Goal: Task Accomplishment & Management: Use online tool/utility

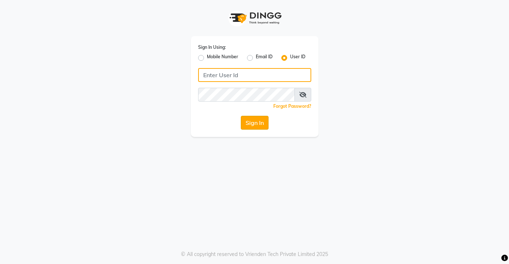
type input "sreediya"
click at [257, 121] on button "Sign In" at bounding box center [255, 123] width 28 height 14
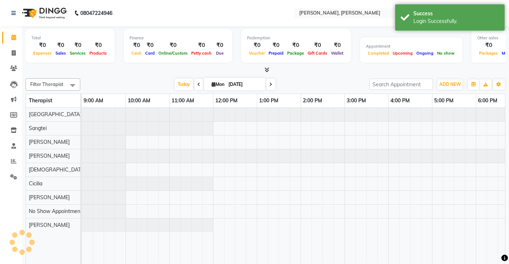
scroll to position [0, 146]
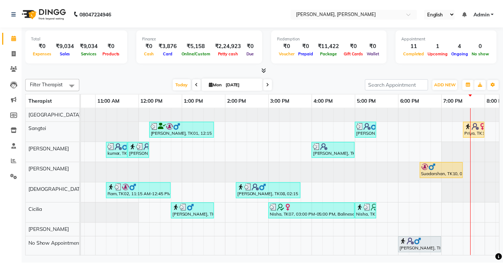
scroll to position [0, 44]
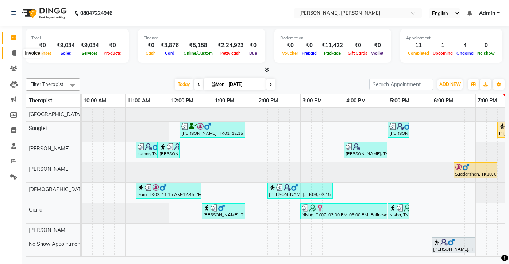
click at [15, 54] on icon at bounding box center [14, 52] width 4 height 5
select select "service"
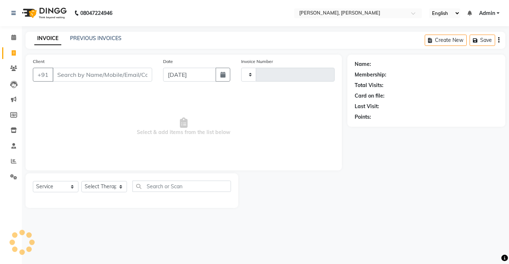
type input "1621"
select select "7301"
click at [94, 37] on link "PREVIOUS INVOICES" at bounding box center [95, 38] width 51 height 7
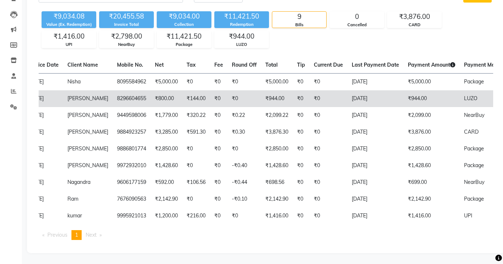
scroll to position [0, 54]
